Goal: Navigation & Orientation: Find specific page/section

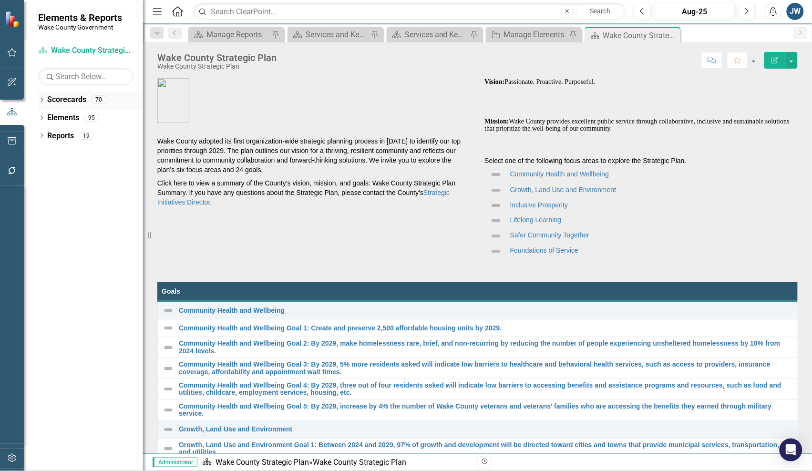
click at [42, 102] on icon "Dropdown" at bounding box center [41, 100] width 7 height 5
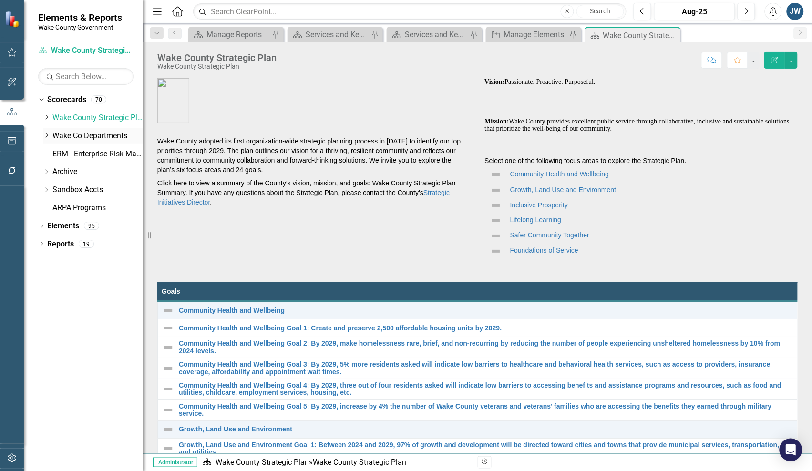
click at [44, 137] on icon "Dropdown" at bounding box center [46, 135] width 7 height 6
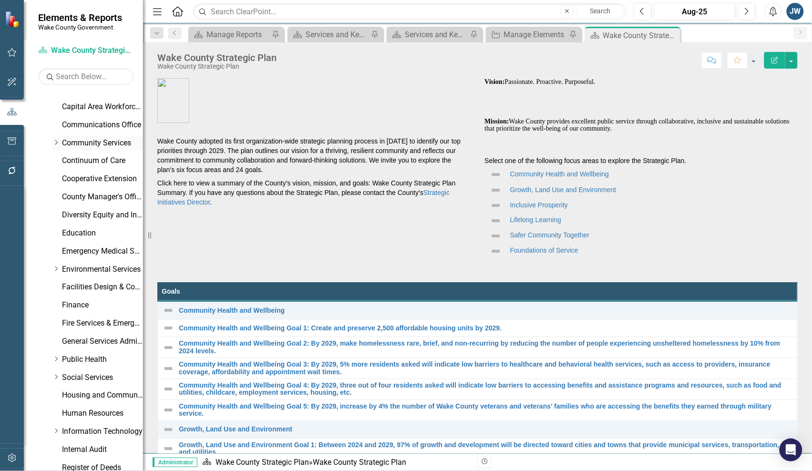
scroll to position [60, 0]
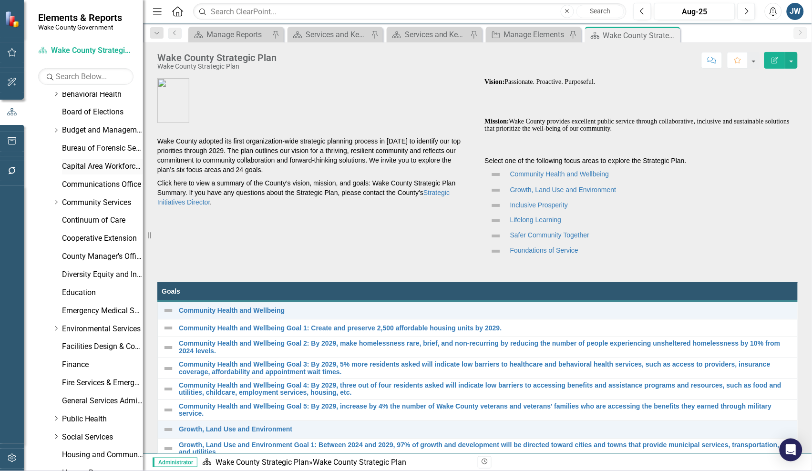
click at [70, 167] on link "Capital Area Workforce Development" at bounding box center [102, 166] width 81 height 11
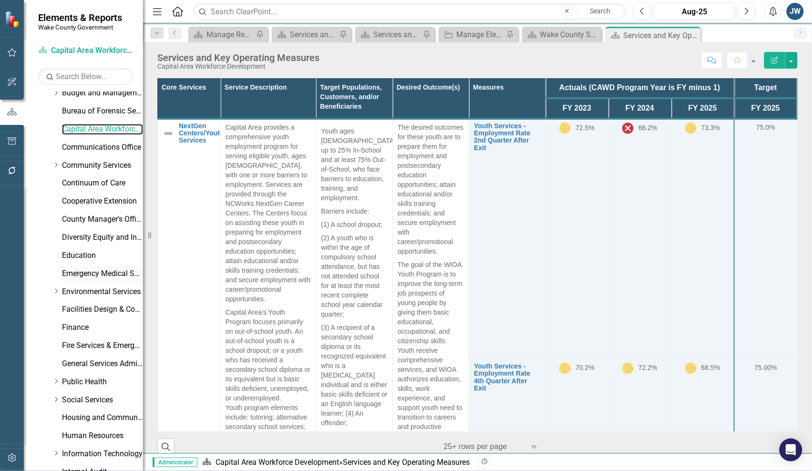
scroll to position [60, 0]
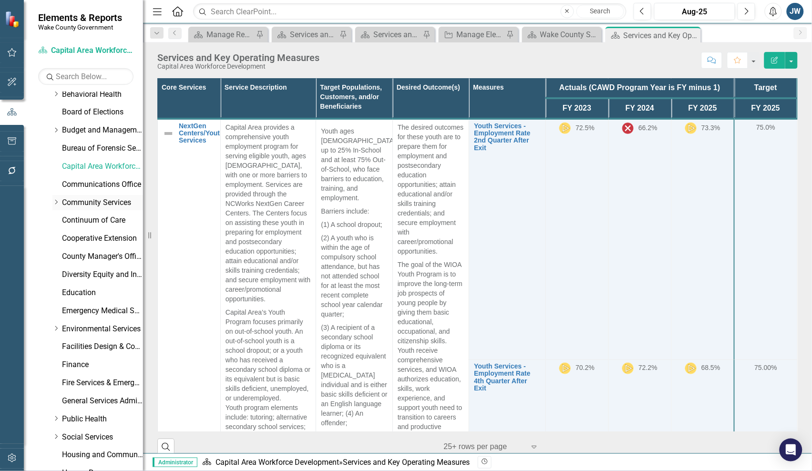
click at [59, 203] on icon "Dropdown" at bounding box center [55, 202] width 7 height 6
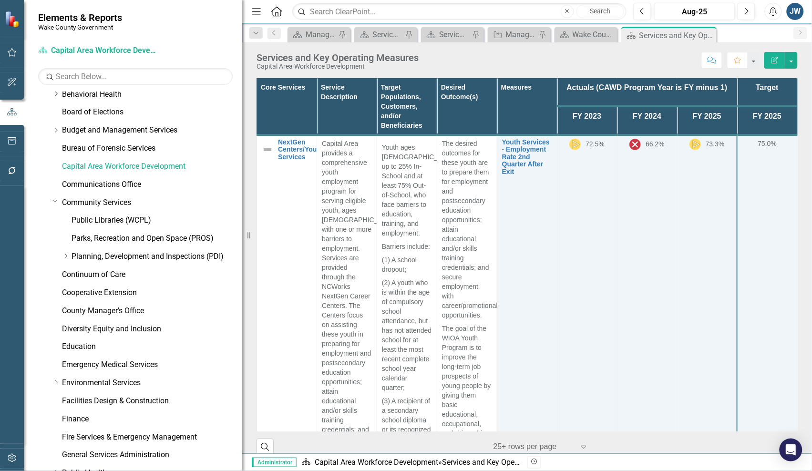
drag, startPoint x: 149, startPoint y: 190, endPoint x: 242, endPoint y: 186, distance: 93.5
click at [242, 186] on div "Resize" at bounding box center [246, 235] width 8 height 471
click at [104, 197] on link "Community Services" at bounding box center [152, 202] width 180 height 11
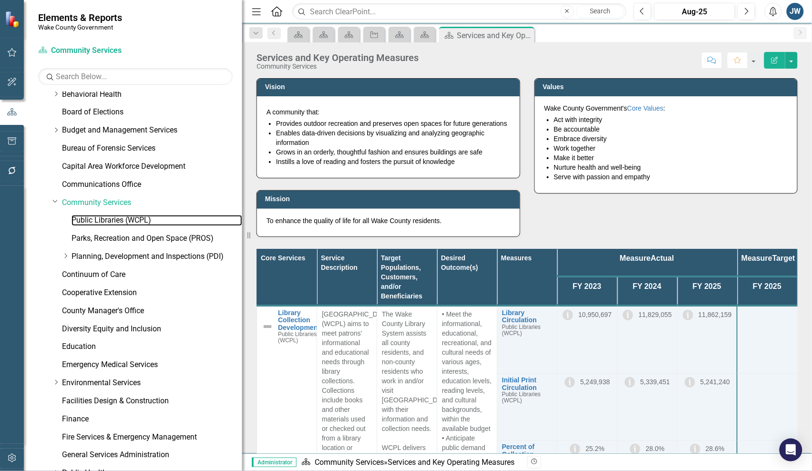
drag, startPoint x: 127, startPoint y: 218, endPoint x: 425, endPoint y: 71, distance: 331.6
click at [127, 218] on link "Public Libraries (WCPL)" at bounding box center [156, 220] width 171 height 11
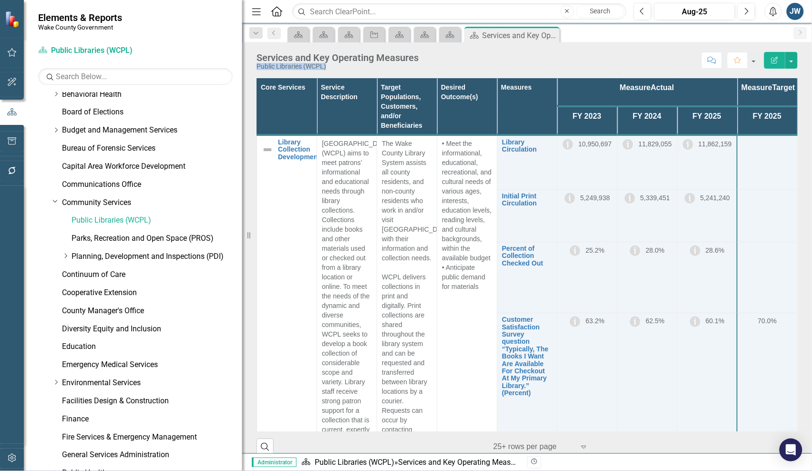
drag, startPoint x: 332, startPoint y: 67, endPoint x: 257, endPoint y: 67, distance: 74.8
click at [257, 67] on div "Public Libraries (WCPL)" at bounding box center [337, 66] width 162 height 7
copy div "Public Libraries (WCPL)"
click at [103, 236] on link "Parks, Recreation and Open Space (PROS)" at bounding box center [156, 238] width 171 height 11
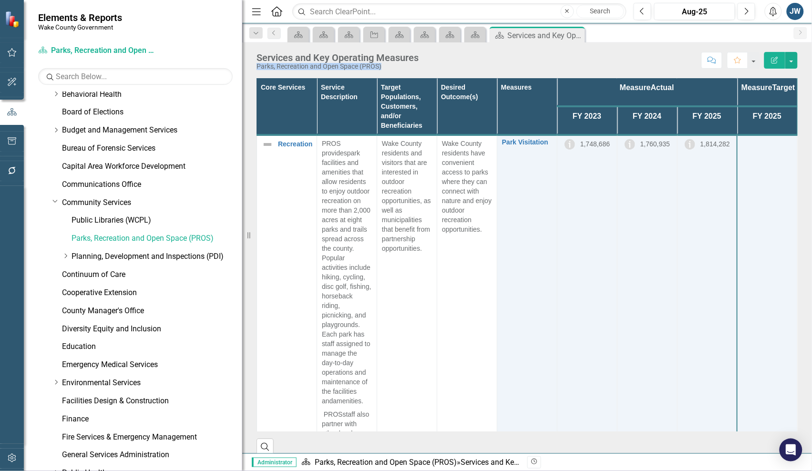
drag, startPoint x: 389, startPoint y: 65, endPoint x: 256, endPoint y: 68, distance: 133.5
click at [256, 68] on div "Parks, Recreation and Open Space (PROS)" at bounding box center [337, 66] width 162 height 7
copy div "Parks, Recreation and Open Space (PROS)"
click at [158, 252] on link "Planning, Development and Inspections (PDI)" at bounding box center [156, 256] width 171 height 11
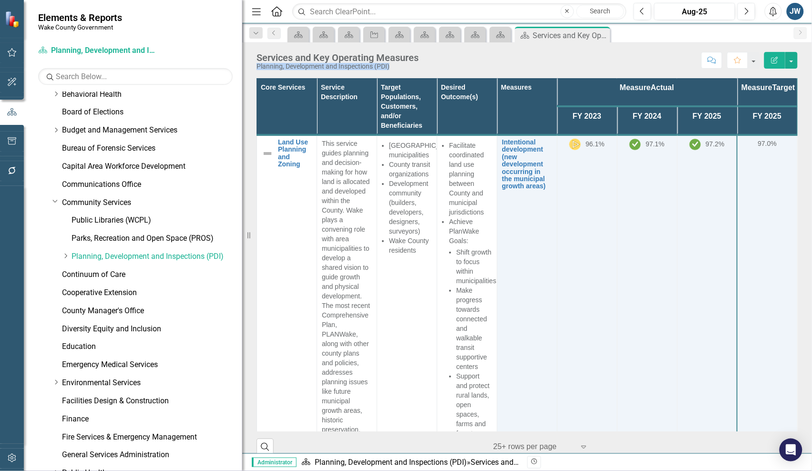
drag, startPoint x: 392, startPoint y: 65, endPoint x: 256, endPoint y: 63, distance: 135.4
click at [256, 63] on div "Planning, Development and Inspections (PDI)" at bounding box center [337, 66] width 162 height 7
copy div "Planning, Development and Inspections (PDI)"
